Goal: Navigation & Orientation: Go to known website

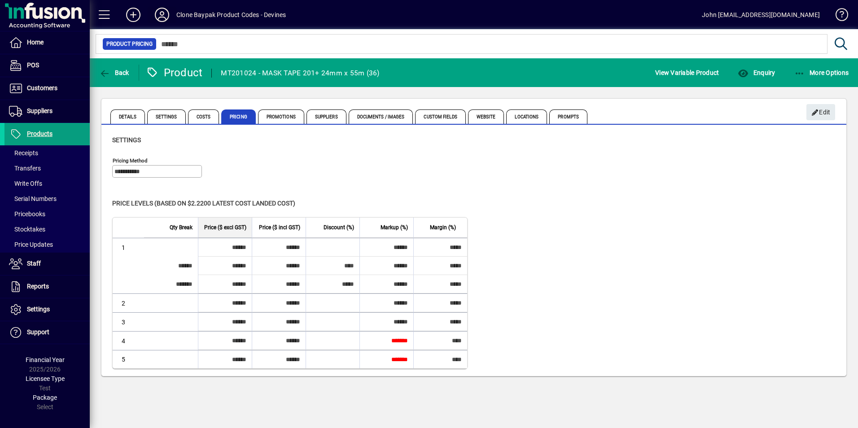
click at [160, 14] on icon at bounding box center [162, 15] width 18 height 14
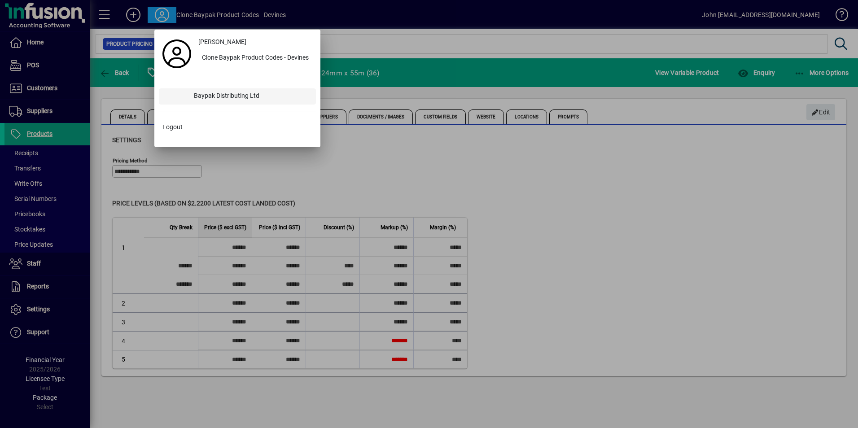
click at [211, 97] on div "Baypak Distributing Ltd" at bounding box center [251, 96] width 129 height 16
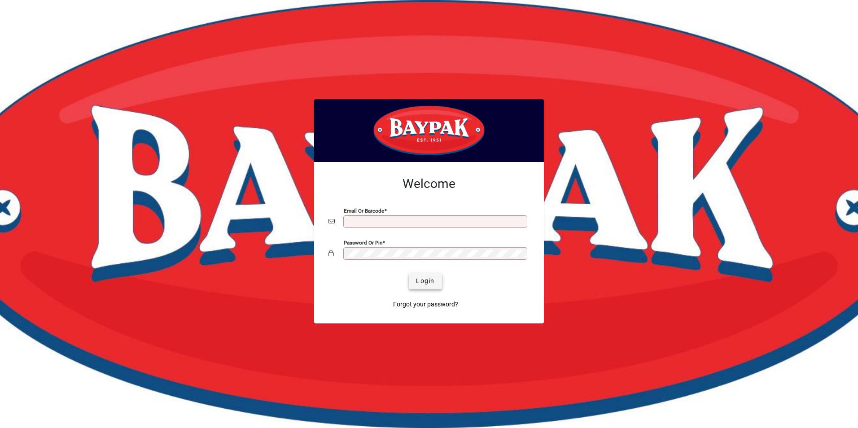
type input "**********"
click at [424, 285] on span "Login" at bounding box center [425, 280] width 18 height 9
